Goal: Use online tool/utility: Utilize a website feature to perform a specific function

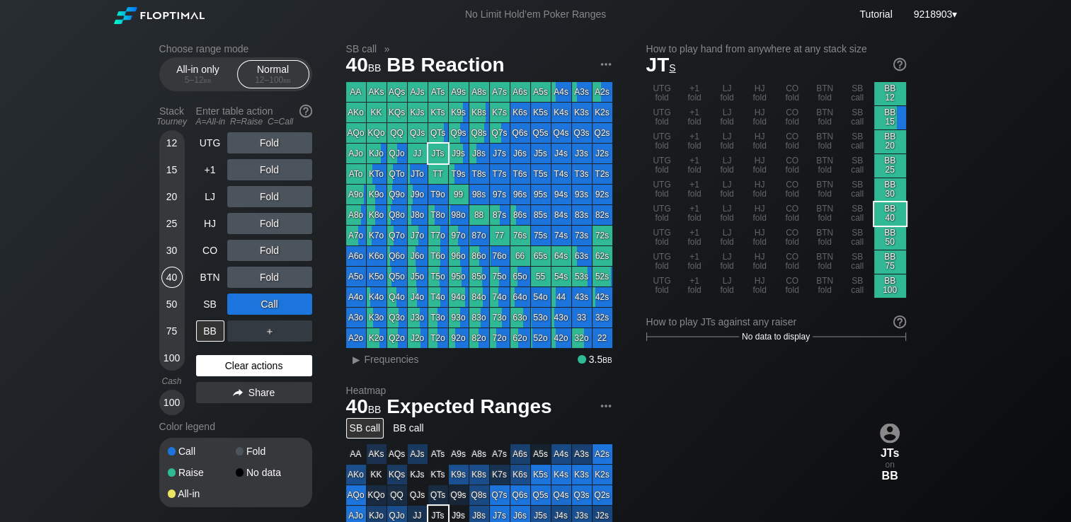
click at [244, 364] on div "Clear actions" at bounding box center [254, 365] width 116 height 21
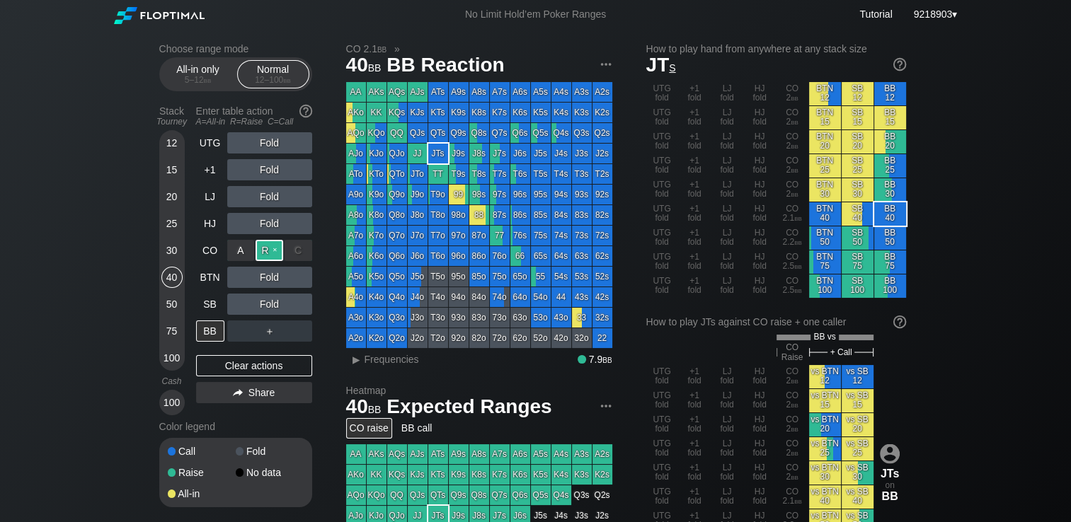
click at [269, 250] on div "R ✕" at bounding box center [270, 250] width 28 height 21
click at [297, 305] on div "C ✕" at bounding box center [299, 304] width 28 height 21
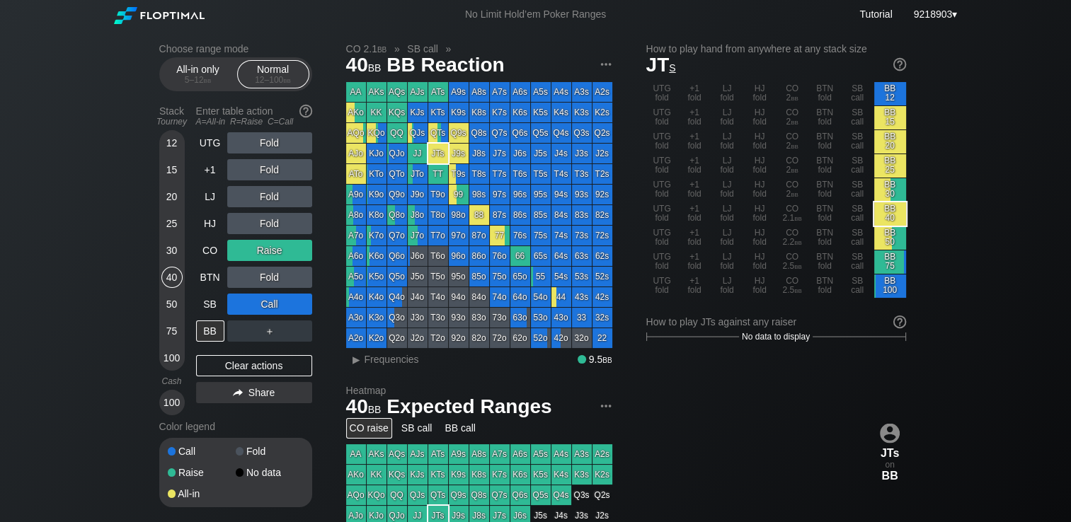
click at [180, 307] on div "50" at bounding box center [171, 304] width 21 height 21
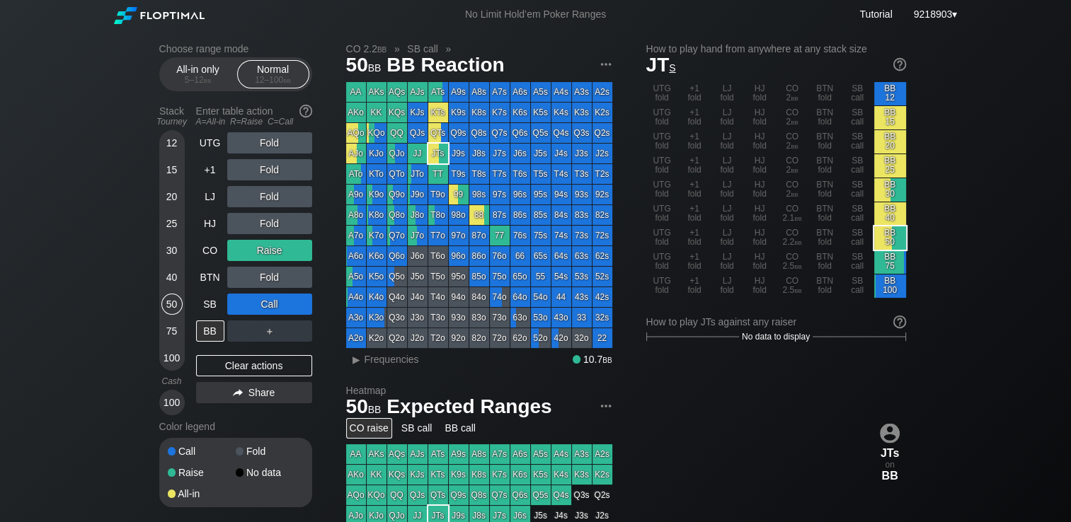
click at [110, 320] on div "Choose range mode All-in only 5 – 12 bb Normal 12 – 100 bb Stack Tourney Enter …" at bounding box center [535, 481] width 1071 height 904
